Goal: Transaction & Acquisition: Book appointment/travel/reservation

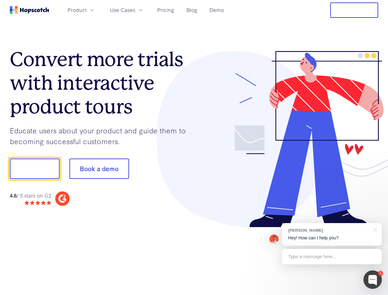
click at [194, 148] on div at bounding box center [286, 139] width 185 height 177
click at [87, 10] on span "Product" at bounding box center [77, 10] width 19 height 8
click at [135, 10] on span "Use Cases" at bounding box center [122, 10] width 25 height 8
click at [355, 10] on button "Free Trial" at bounding box center [355, 9] width 48 height 15
click at [34, 169] on button "Show me!" at bounding box center [35, 169] width 50 height 20
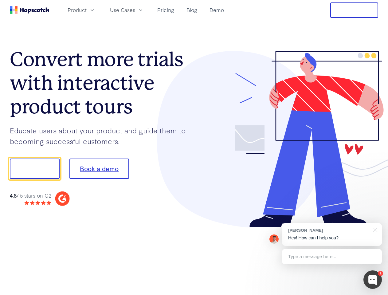
click at [99, 169] on button "Book a demo" at bounding box center [100, 169] width 60 height 20
click at [373, 280] on div at bounding box center [373, 280] width 18 height 18
click at [332, 235] on div "[PERSON_NAME] Hey! How can I help you?" at bounding box center [332, 234] width 100 height 23
click at [375, 229] on div at bounding box center [324, 209] width 115 height 123
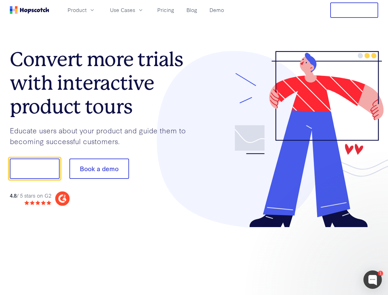
click at [332, 257] on div at bounding box center [324, 209] width 115 height 123
